Goal: Task Accomplishment & Management: Manage account settings

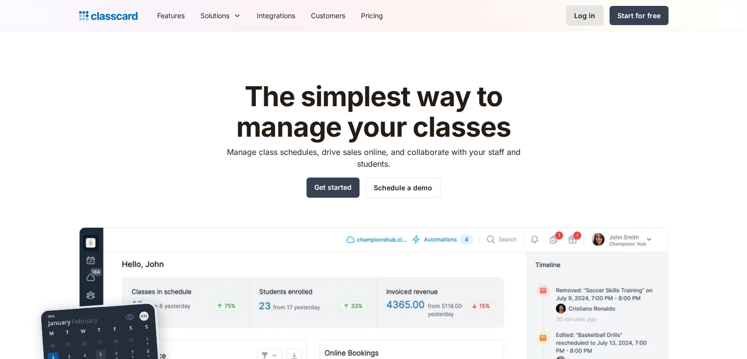
click at [587, 16] on div "Log in" at bounding box center [584, 15] width 21 height 10
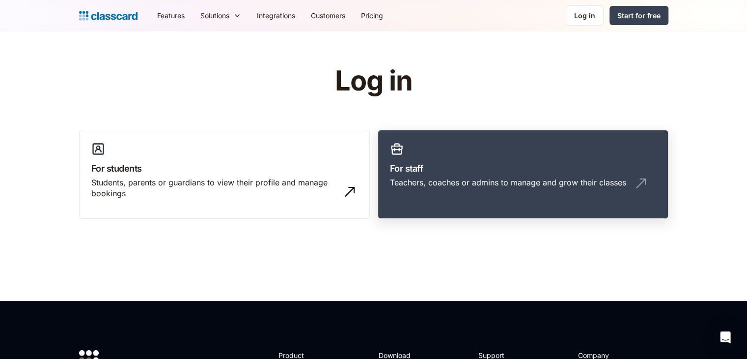
click at [471, 193] on div "Teachers, coaches or admins to manage and grow their classes" at bounding box center [523, 186] width 266 height 19
